Goal: Communication & Community: Answer question/provide support

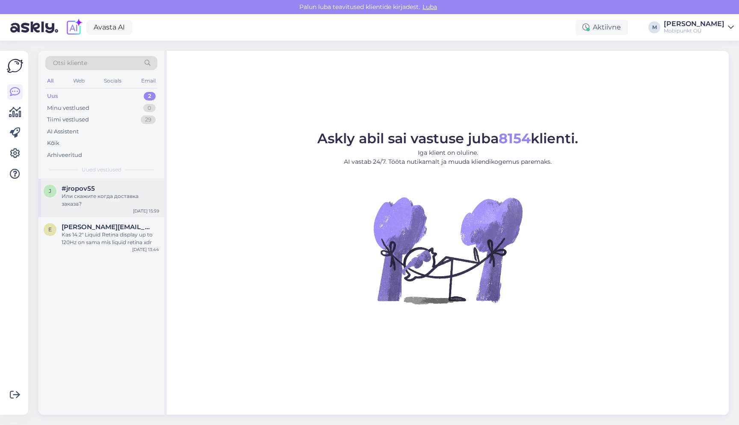
click at [91, 198] on div "Или скажите когда доставка заказа?" at bounding box center [111, 199] width 98 height 15
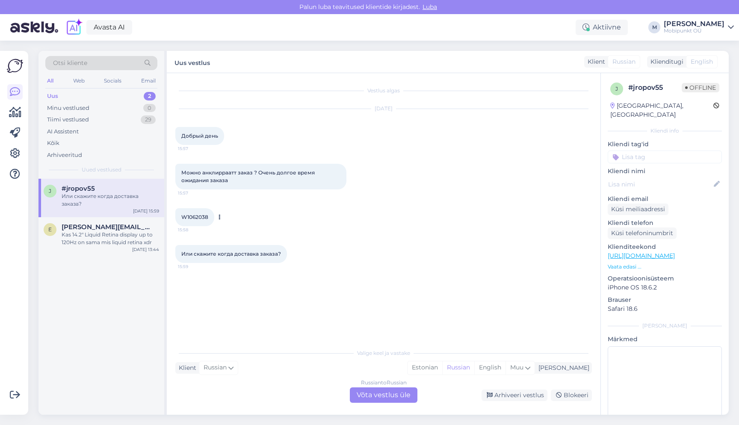
click at [194, 216] on span "W1062038" at bounding box center [194, 217] width 27 height 6
copy div "W1062038 15:58"
click at [197, 216] on span "W1062038" at bounding box center [194, 217] width 27 height 6
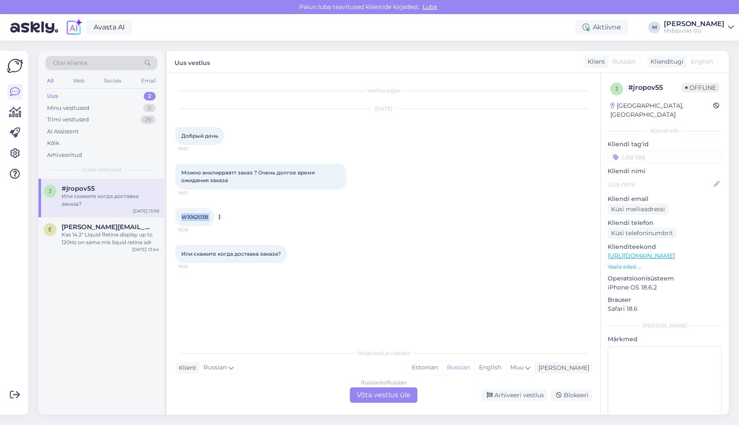
click at [197, 216] on span "W1062038" at bounding box center [194, 217] width 27 height 6
click at [406, 241] on div "Или скажите когда доставка заказа? 15:59" at bounding box center [383, 254] width 417 height 37
drag, startPoint x: 181, startPoint y: 217, endPoint x: 208, endPoint y: 217, distance: 26.5
click at [208, 217] on span "W1062038" at bounding box center [194, 217] width 27 height 6
copy span "W1062038"
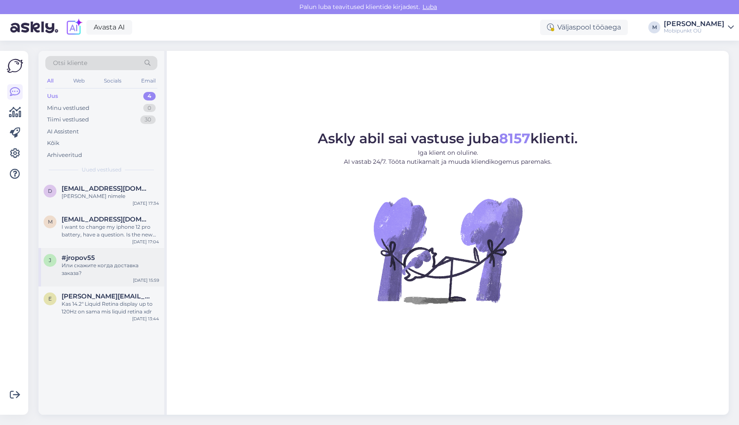
click at [105, 271] on div "j #jropov55 Или скажите когда доставка заказа? [DATE] 15:59" at bounding box center [101, 267] width 126 height 38
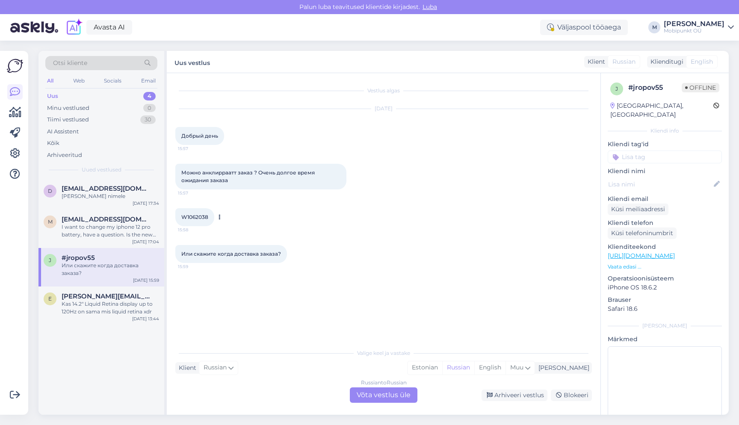
click at [198, 216] on span "W1062038" at bounding box center [194, 217] width 27 height 6
copy div "W1062038 15:58"
click at [201, 219] on span "W1062038" at bounding box center [194, 217] width 27 height 6
drag, startPoint x: 208, startPoint y: 219, endPoint x: 188, endPoint y: 218, distance: 20.1
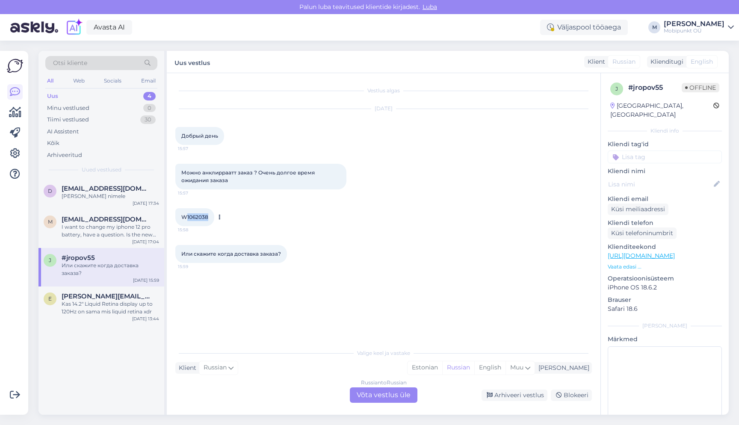
click at [188, 218] on span "W1062038" at bounding box center [194, 217] width 27 height 6
copy span "1062038"
click at [373, 393] on div "Russian to Russian Võta vestlus üle" at bounding box center [384, 394] width 68 height 15
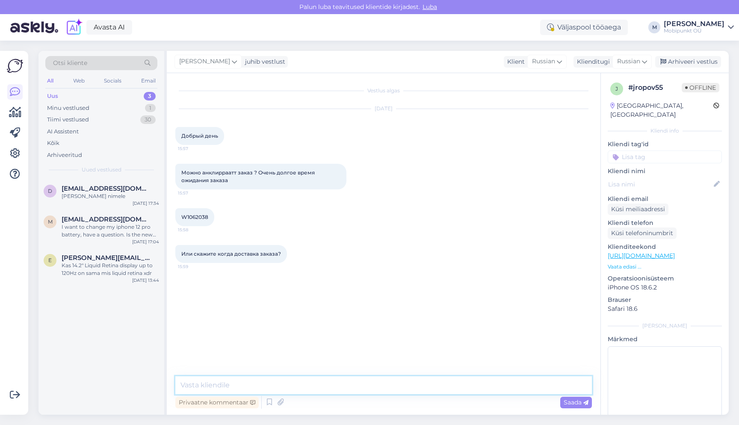
click at [238, 378] on textarea at bounding box center [383, 385] width 417 height 18
type textarea "P"
type textarea "Здравсвуйте"
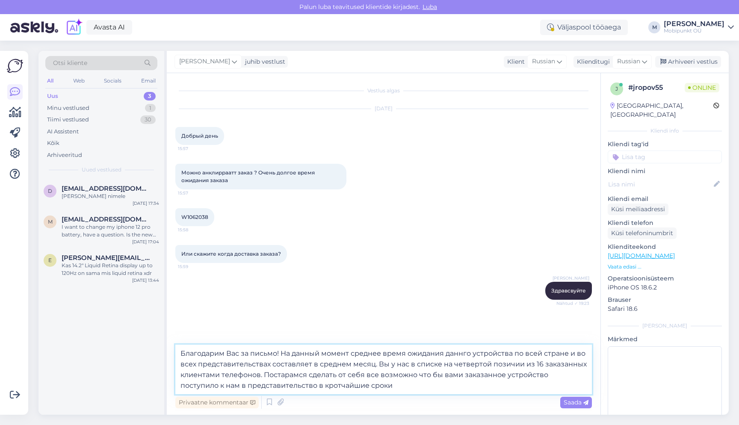
type textarea "Благодарим Вас за письмо! На данный момент среднее время ожидания даннго устрой…"
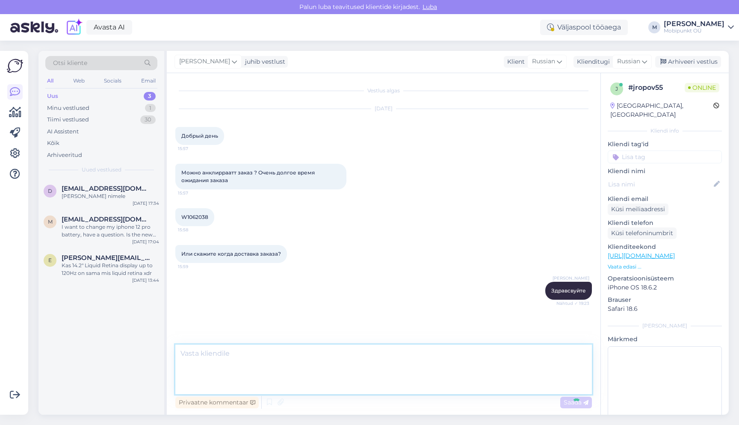
scroll to position [24, 0]
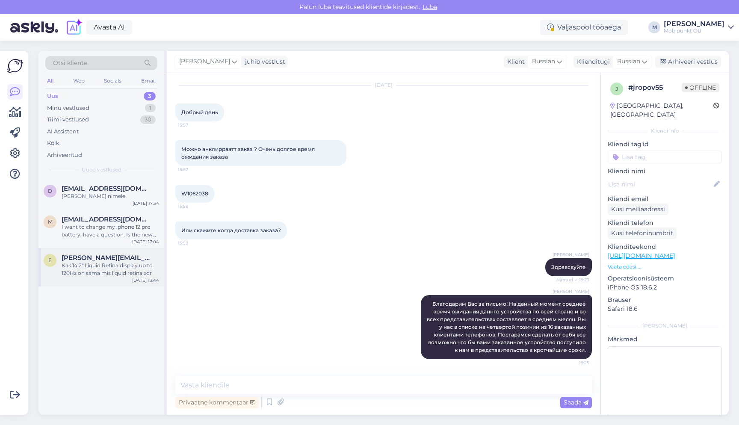
click at [93, 273] on div "Kas 14.2" Liquid Retina display up to 120Hz on sama mis liquid retina xdr" at bounding box center [111, 269] width 98 height 15
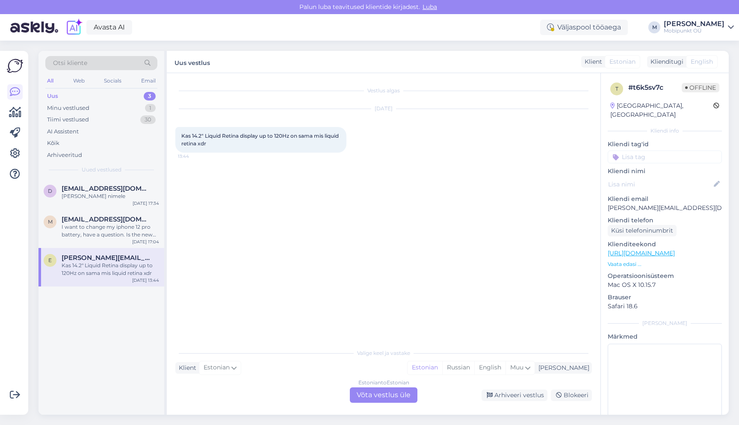
scroll to position [0, 0]
drag, startPoint x: 230, startPoint y: 145, endPoint x: 180, endPoint y: 136, distance: 51.3
click at [180, 136] on div "Kas 14.2" Liquid Retina display up to 120Hz on sama mis liquid retina xdr 13:44" at bounding box center [260, 140] width 171 height 26
copy span "Kas 14.2" Liquid Retina display up to 120Hz on sama mis liquid retina xdr"
click at [100, 109] on div "Minu vestlused 1" at bounding box center [101, 108] width 112 height 12
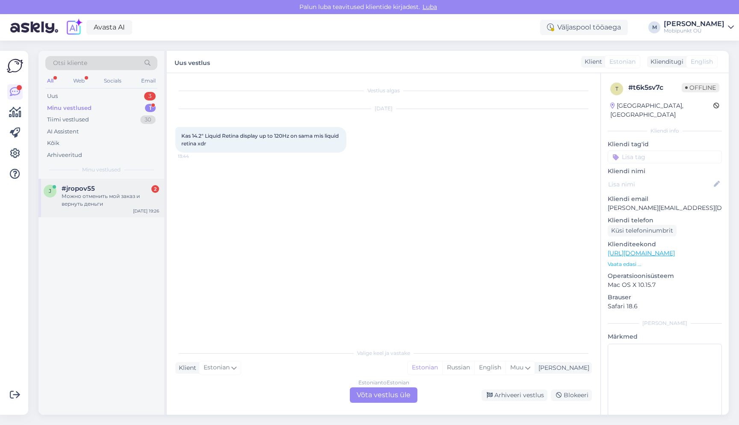
click at [80, 206] on div "Можно отменить мой заказ и вернуть деньги" at bounding box center [111, 199] width 98 height 15
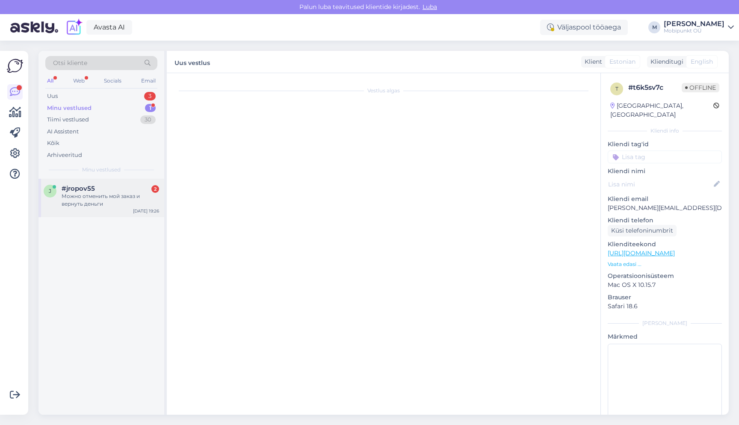
scroll to position [97, 0]
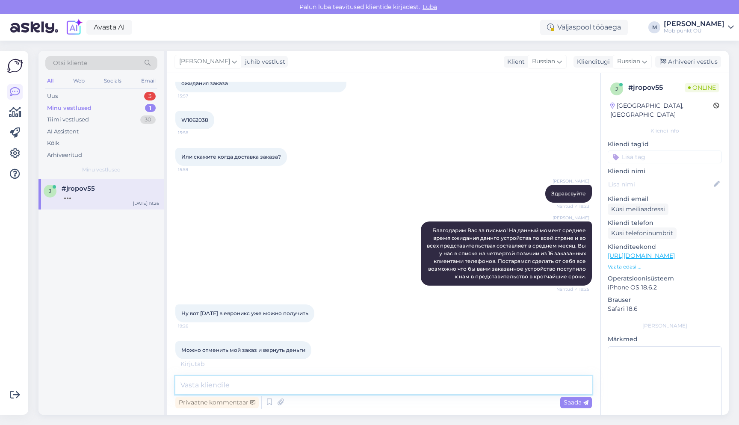
click at [242, 377] on textarea at bounding box center [383, 385] width 417 height 18
type textarea "E"
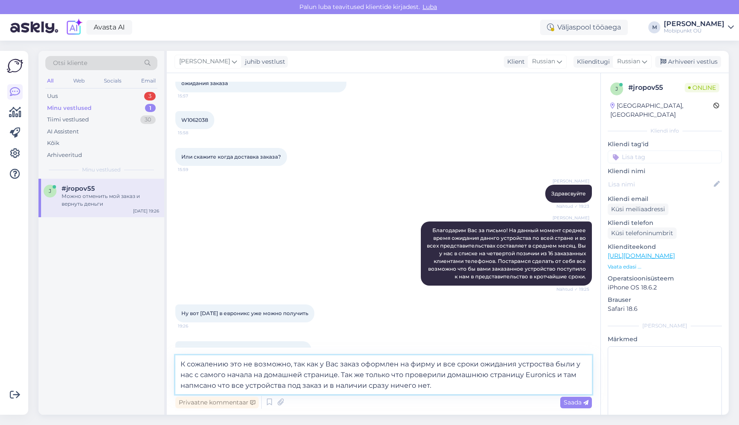
click at [579, 364] on textarea "К сожалению это не возможно, так как у Вас заказ оформлен на фирму и все сроки …" at bounding box center [383, 374] width 417 height 39
type textarea "К сожалению это не возможно, так как у Вас заказ оформлен на фирму и все сроки …"
click at [577, 399] on span "Saada" at bounding box center [576, 403] width 25 height 8
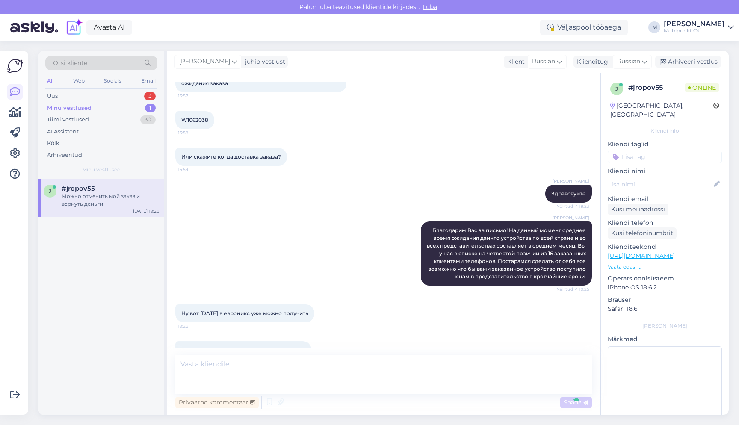
scroll to position [172, 0]
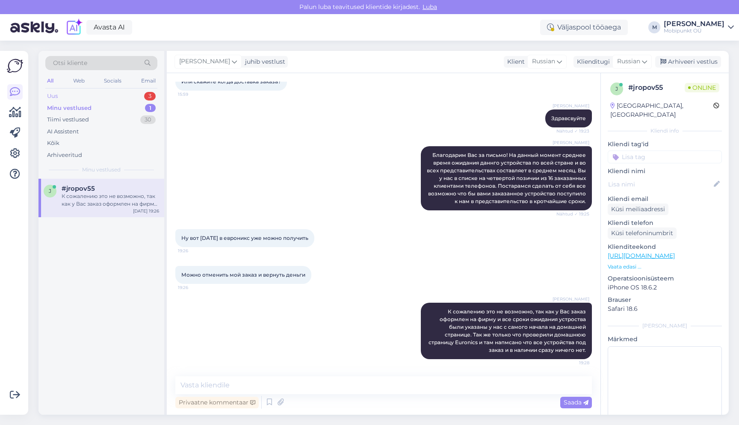
click at [115, 97] on div "Uus 3" at bounding box center [101, 96] width 112 height 12
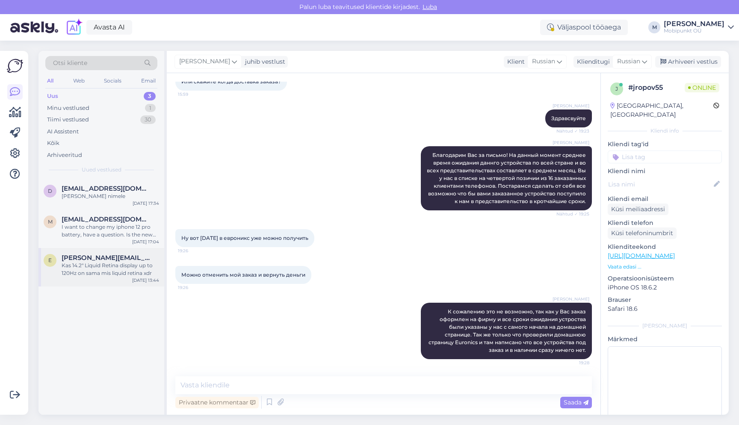
click at [105, 277] on div "e [PERSON_NAME][EMAIL_ADDRESS][DOMAIN_NAME] Kas 14.2" Liquid Retina display up …" at bounding box center [101, 267] width 126 height 38
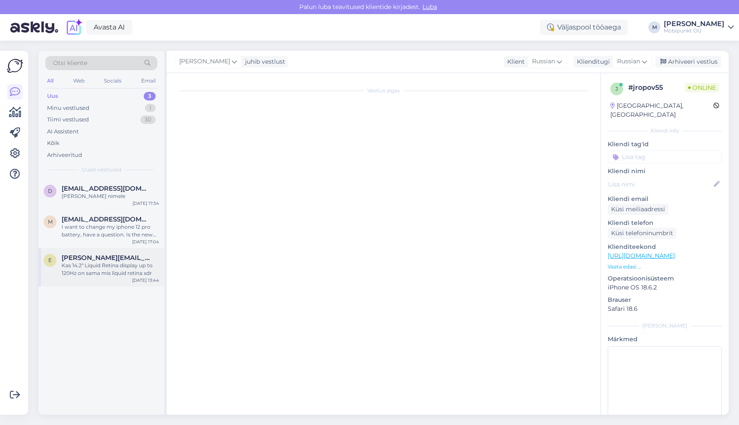
scroll to position [0, 0]
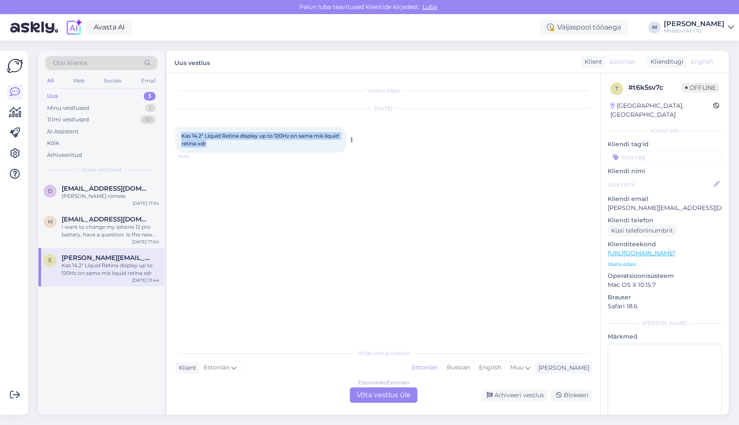
drag, startPoint x: 231, startPoint y: 143, endPoint x: 180, endPoint y: 137, distance: 50.8
click at [180, 137] on div "Kas 14.2" Liquid Retina display up to 120Hz on sama mis liquid retina xdr 13:44" at bounding box center [260, 140] width 171 height 26
copy span "Kas 14.2" Liquid Retina display up to 120Hz on sama mis liquid retina xdr"
click at [386, 395] on div "Estonian to Estonian Võta vestlus üle" at bounding box center [384, 394] width 68 height 15
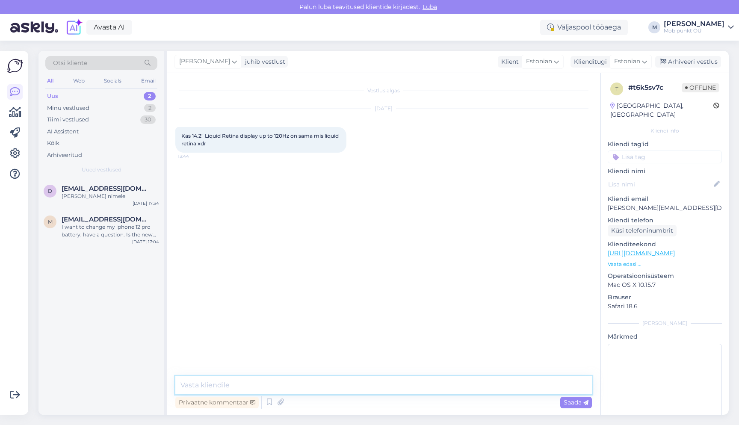
click at [307, 390] on textarea at bounding box center [383, 385] width 417 height 18
paste textarea "Tere! Apple’i 14.2" Liquid Retina display (kuni 120Hz) ja Liquid Retina XDR dis…"
type textarea "Tere! Apple’i 14.2" Liquid Retina display (kuni 120Hz) ja Liquid Retina XDR dis…"
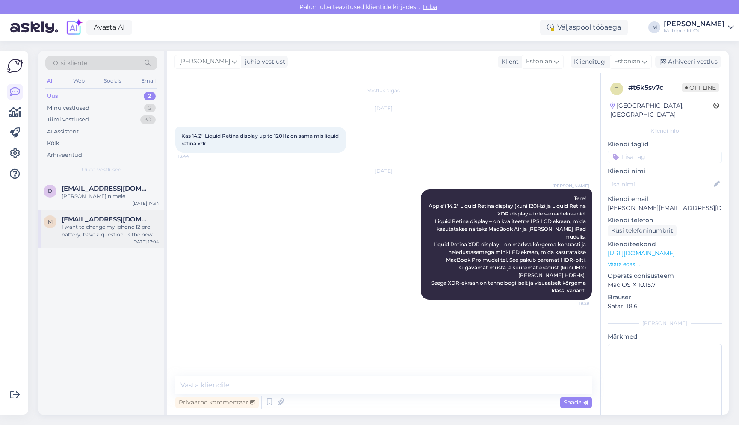
click at [100, 226] on div "I want to change my iphone 12 pro battery, have a question. Is the new battery …" at bounding box center [111, 230] width 98 height 15
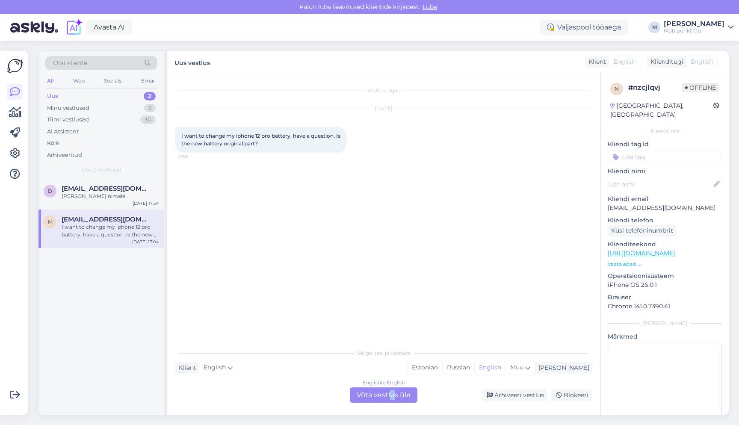
click at [392, 394] on div "English to English Võta vestlus üle" at bounding box center [384, 394] width 68 height 15
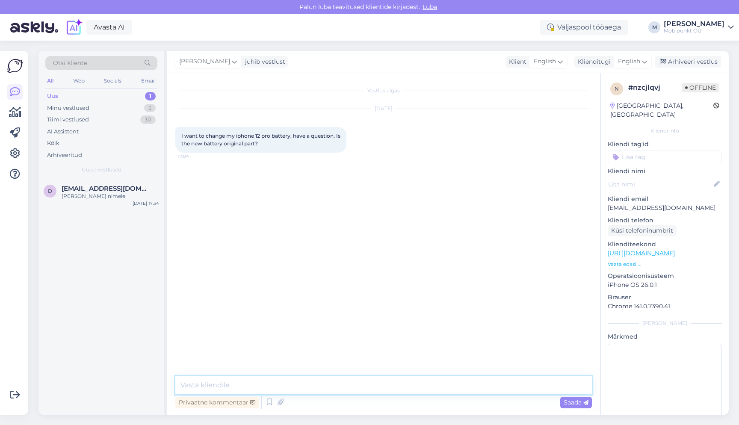
click at [345, 386] on textarea at bounding box center [383, 385] width 417 height 18
type textarea "Hello"
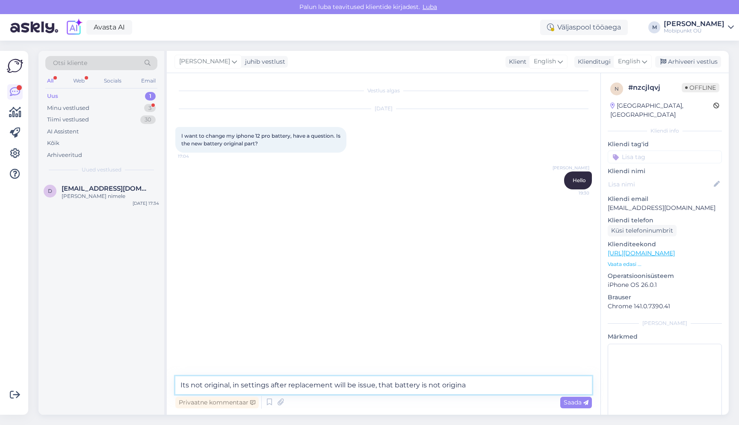
type textarea "Its not original, in settings after replacement will be issue, that battery is …"
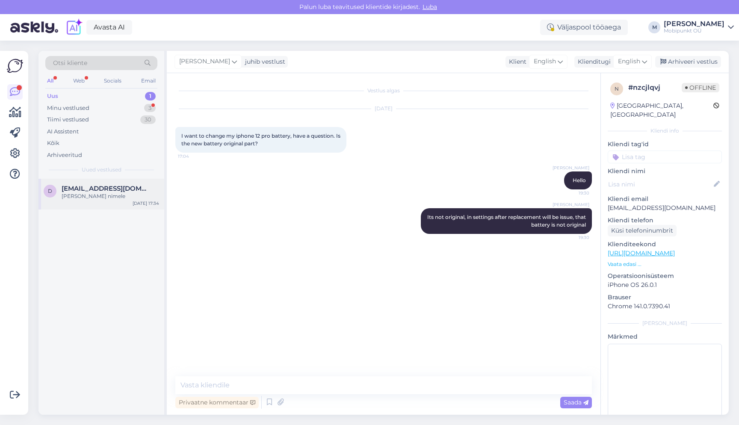
click at [98, 198] on div "[PERSON_NAME] nimele" at bounding box center [111, 196] width 98 height 8
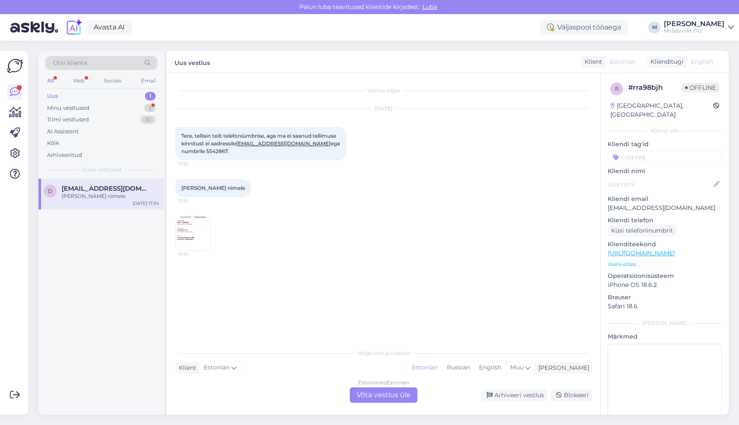
click at [188, 234] on img at bounding box center [193, 233] width 34 height 34
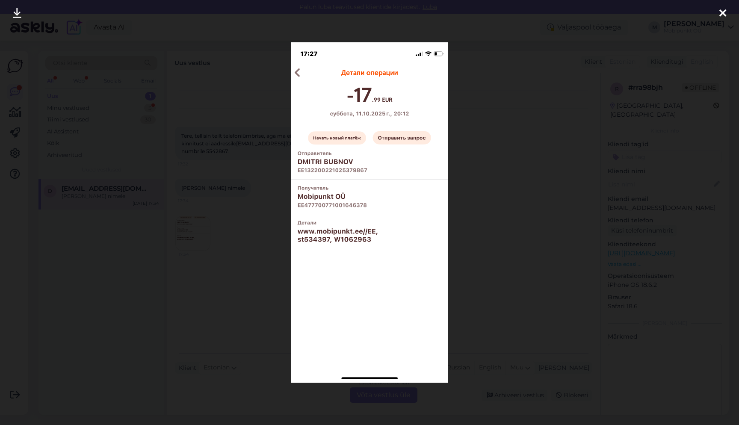
click at [489, 65] on div at bounding box center [369, 212] width 739 height 425
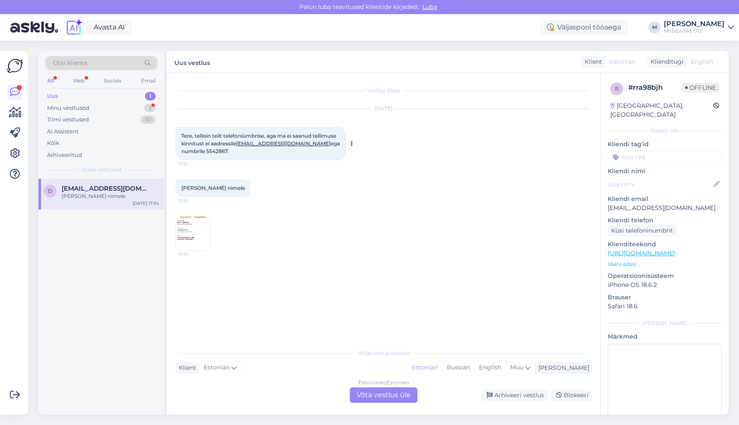
drag, startPoint x: 307, startPoint y: 144, endPoint x: 239, endPoint y: 145, distance: 67.1
click at [239, 145] on span "Tere, tellisin teilt telefoniümbrise, aga ma ei saanud tellimuse kinnitust ei a…" at bounding box center [261, 144] width 160 height 22
copy span "Tere, tellisin teilt telefoniümbrise, aga ma ei saanud tellimuse kinnitust ei a…"
click at [379, 390] on div "Estonian to Estonian Võta vestlus üle" at bounding box center [384, 394] width 68 height 15
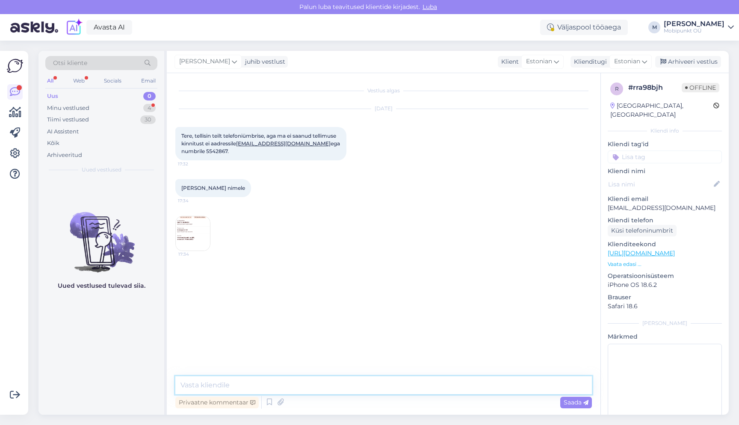
click at [339, 378] on textarea at bounding box center [383, 385] width 417 height 18
type textarea "Tere"
type textarea "Saatsime Teile [PERSON_NAME] kinnituse"
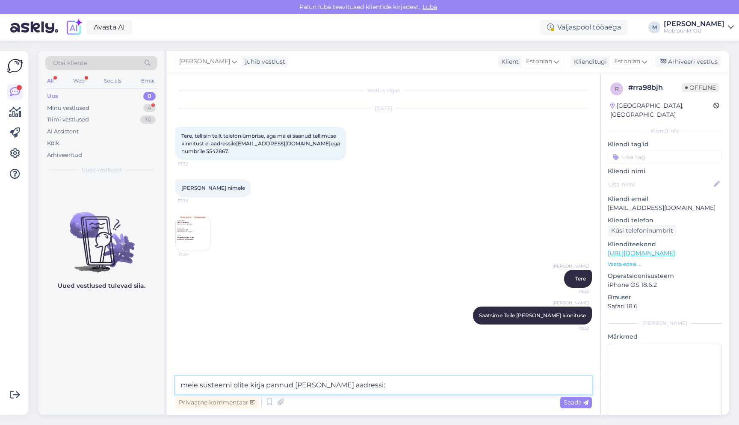
paste textarea "[EMAIL_ADDRESS][DOMAIN_NAME]"
type textarea "meie süsteemi olite kirja pannud [PERSON_NAME] aadressi: [EMAIL_ADDRESS][DOMAIN…"
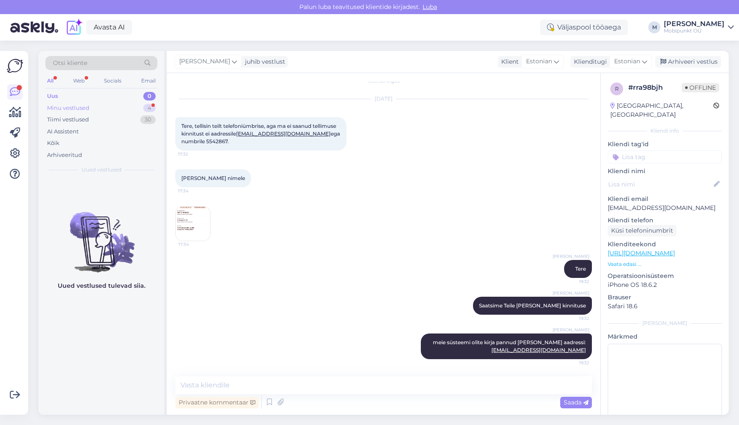
click at [112, 106] on div "Minu vestlused 4" at bounding box center [101, 108] width 112 height 12
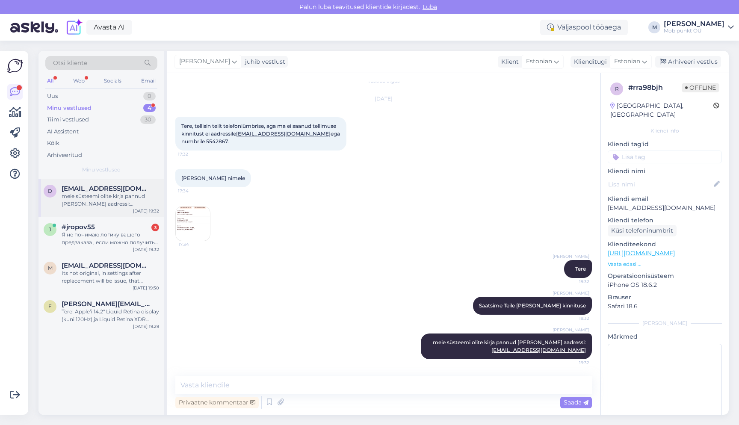
click at [115, 214] on div "d [EMAIL_ADDRESS][DOMAIN_NAME] meie süsteemi olite kirja pannud [PERSON_NAME] a…" at bounding box center [101, 198] width 126 height 38
click at [115, 236] on div "Я не понимаю логику вашего предзаказа , если можно получить раньте в других маг…" at bounding box center [111, 238] width 98 height 15
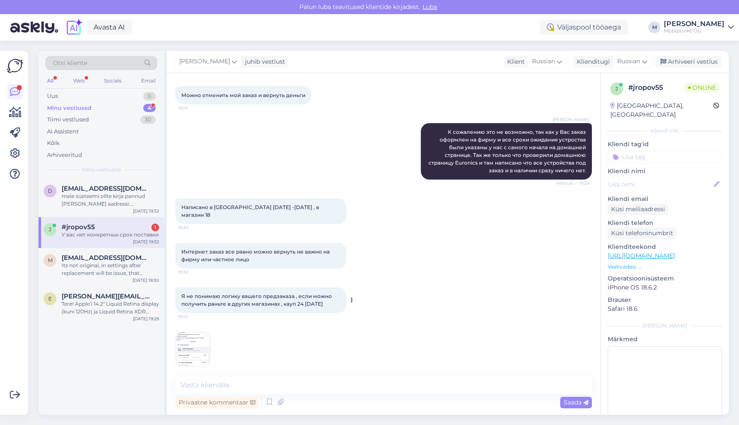
scroll to position [389, 0]
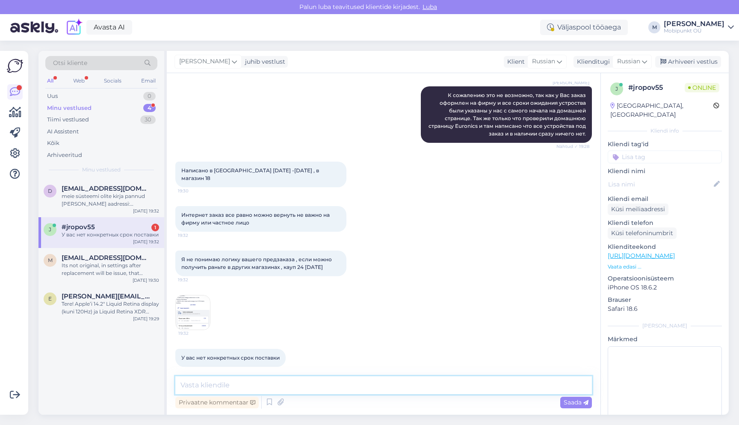
click at [200, 387] on textarea at bounding box center [383, 385] width 417 height 18
type textarea "e"
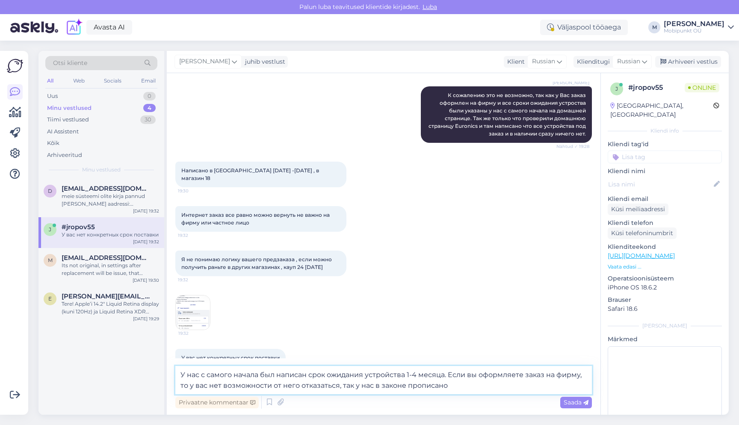
drag, startPoint x: 453, startPoint y: 390, endPoint x: 449, endPoint y: 372, distance: 17.5
click at [449, 372] on textarea "У нас с самого начала был написан срок ожидания устройства 1-4 месяца. Если вы …" at bounding box center [383, 380] width 417 height 28
paste textarea "(юридическое лицо), то у вас нет возможности от него отказаться, так как это не…"
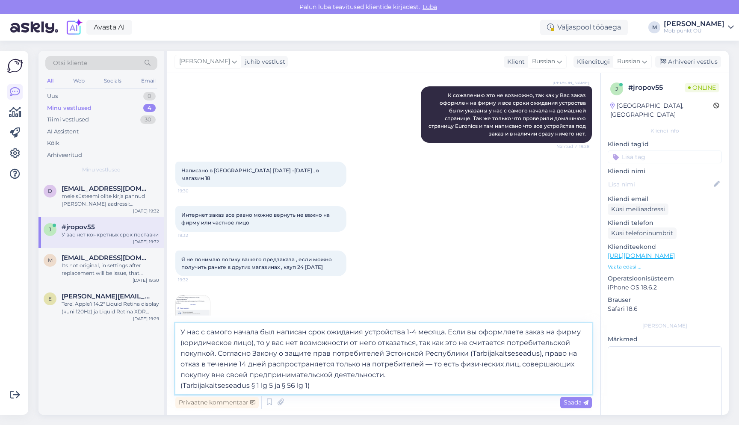
click at [430, 365] on textarea "У нас с самого начала был написан срок ожидания устройства 1-4 месяца. Если вы …" at bounding box center [383, 358] width 417 height 71
type textarea "У нас с самого начала был написан срок ожидания устройства 1-4 месяца. Если вы …"
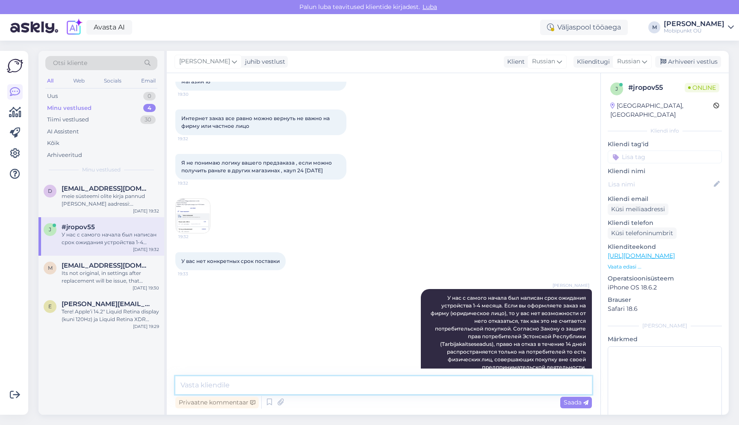
scroll to position [476, 0]
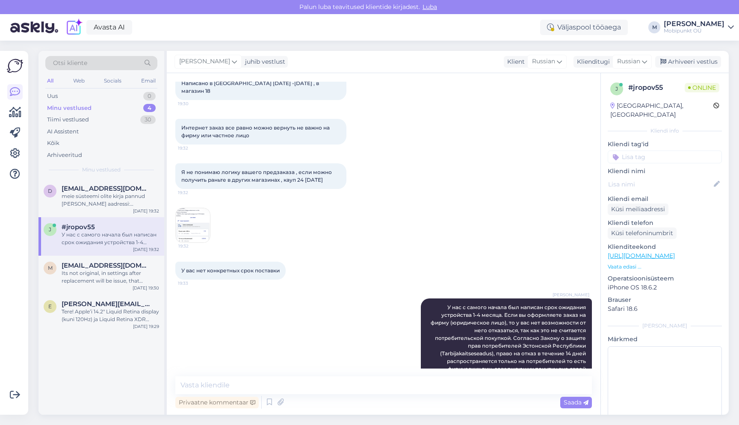
click at [177, 232] on img at bounding box center [193, 225] width 34 height 34
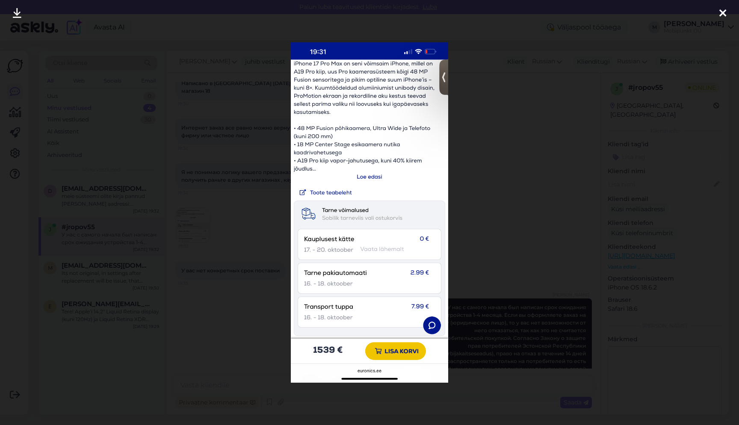
click at [233, 312] on div at bounding box center [369, 212] width 739 height 425
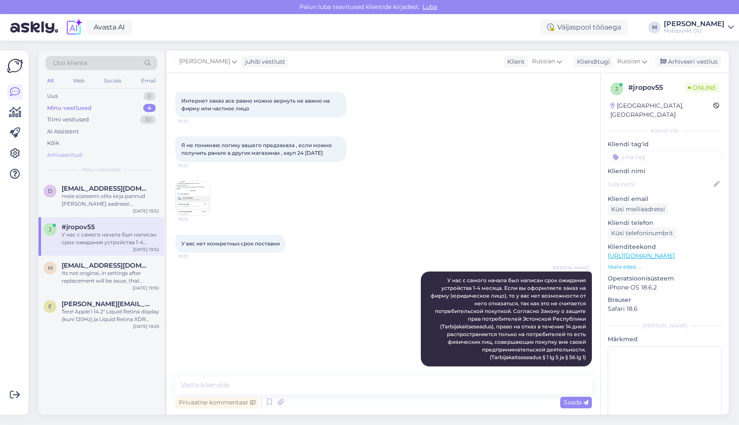
scroll to position [502, 0]
